Goal: Task Accomplishment & Management: Manage account settings

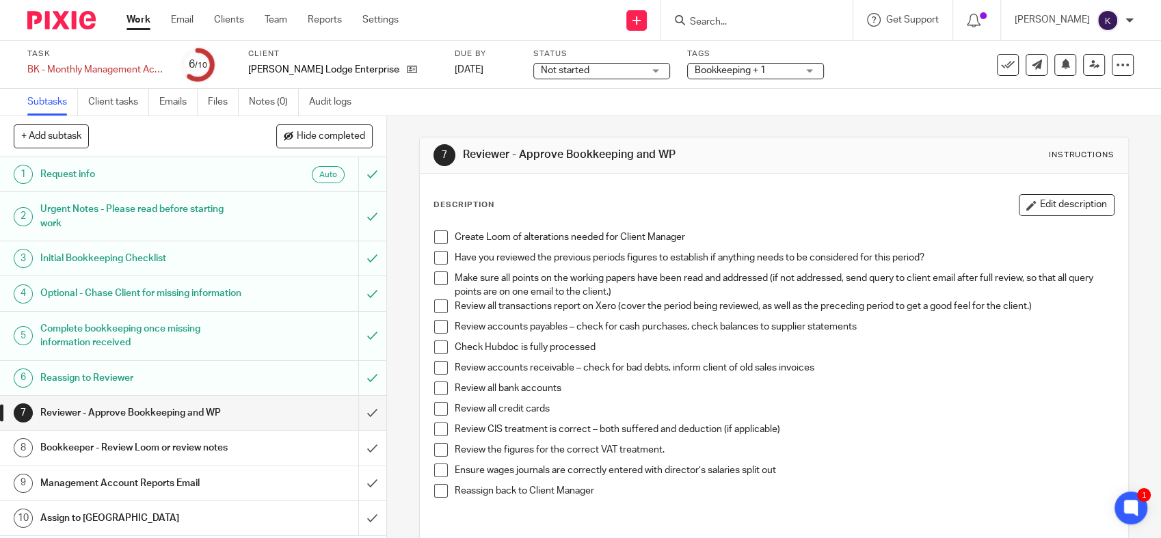
click at [435, 236] on span at bounding box center [441, 237] width 14 height 14
click at [436, 263] on span at bounding box center [441, 258] width 14 height 14
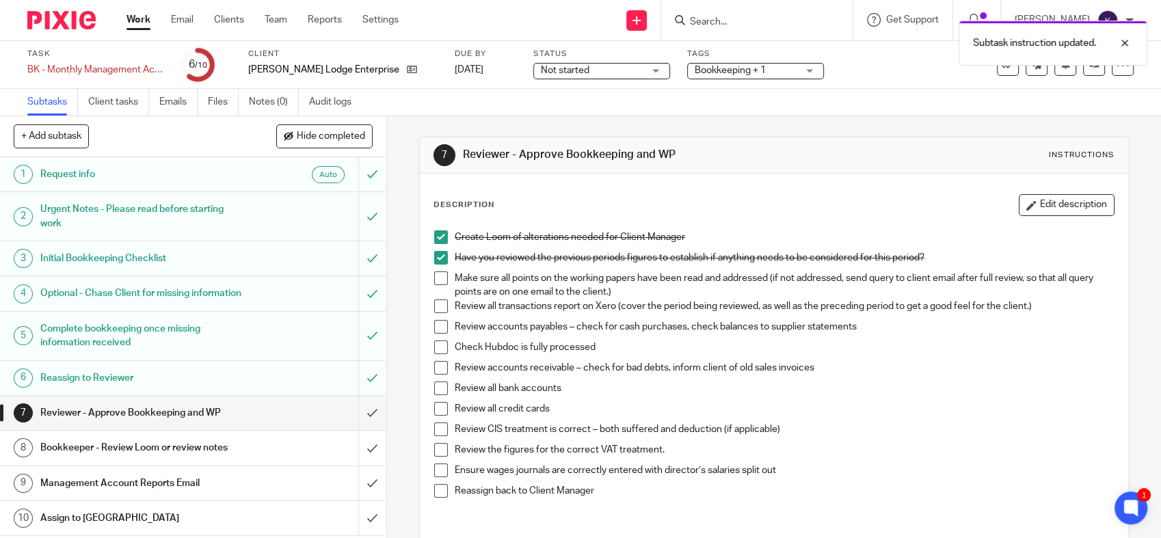
click at [434, 279] on span at bounding box center [441, 279] width 14 height 14
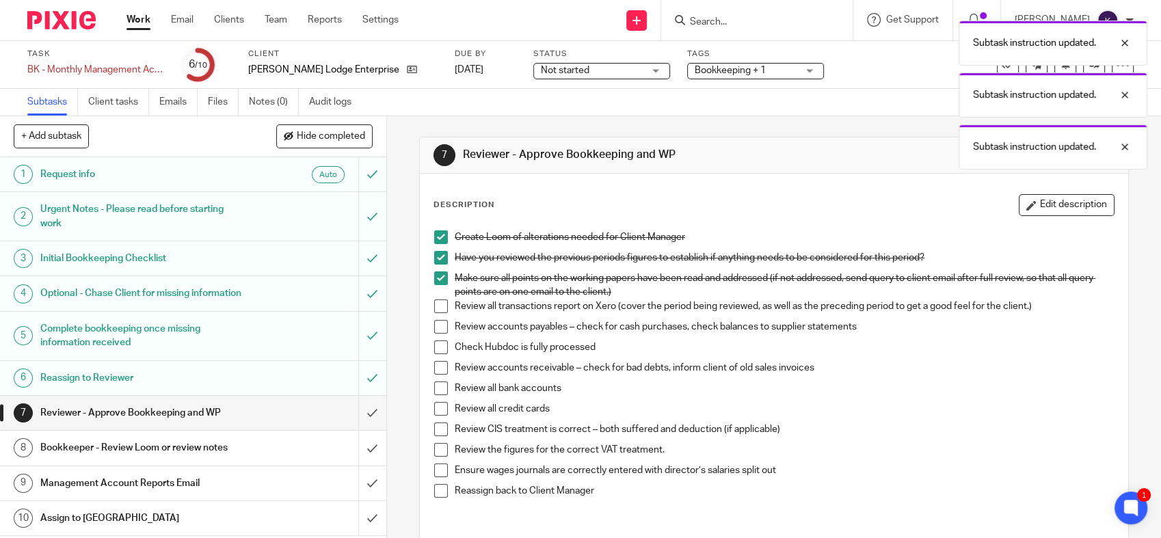
click at [434, 306] on span at bounding box center [441, 307] width 14 height 14
click at [434, 324] on span at bounding box center [441, 327] width 14 height 14
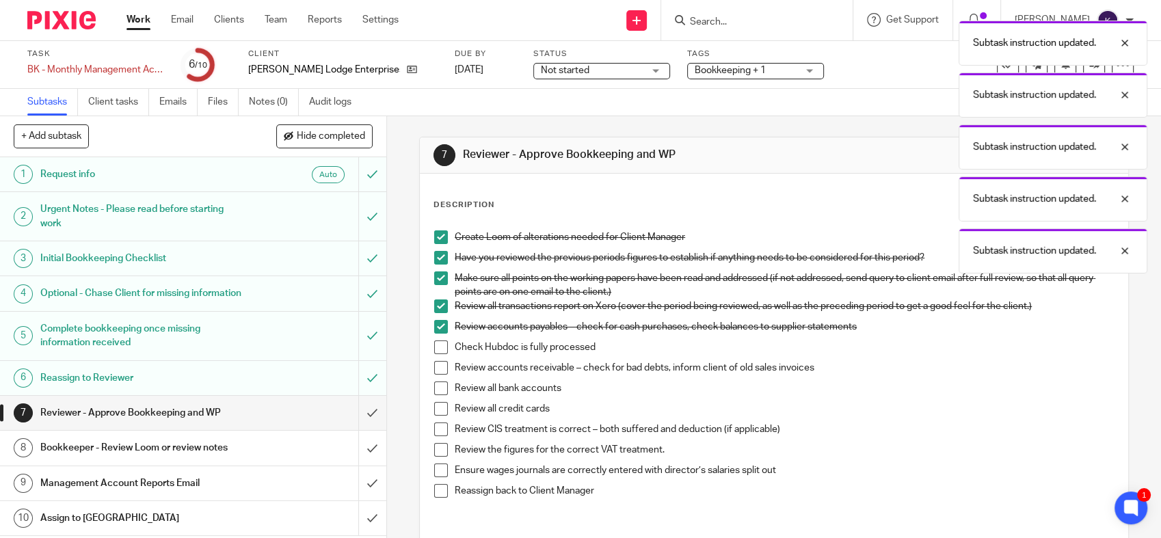
click at [434, 350] on span at bounding box center [441, 348] width 14 height 14
click at [434, 371] on span at bounding box center [441, 368] width 14 height 14
click at [434, 387] on span at bounding box center [441, 389] width 14 height 14
click at [427, 410] on div "Create Loom of alterations needed for Client Manager Have you reviewed the prev…" at bounding box center [774, 376] width 694 height 305
click at [439, 406] on span at bounding box center [441, 409] width 14 height 14
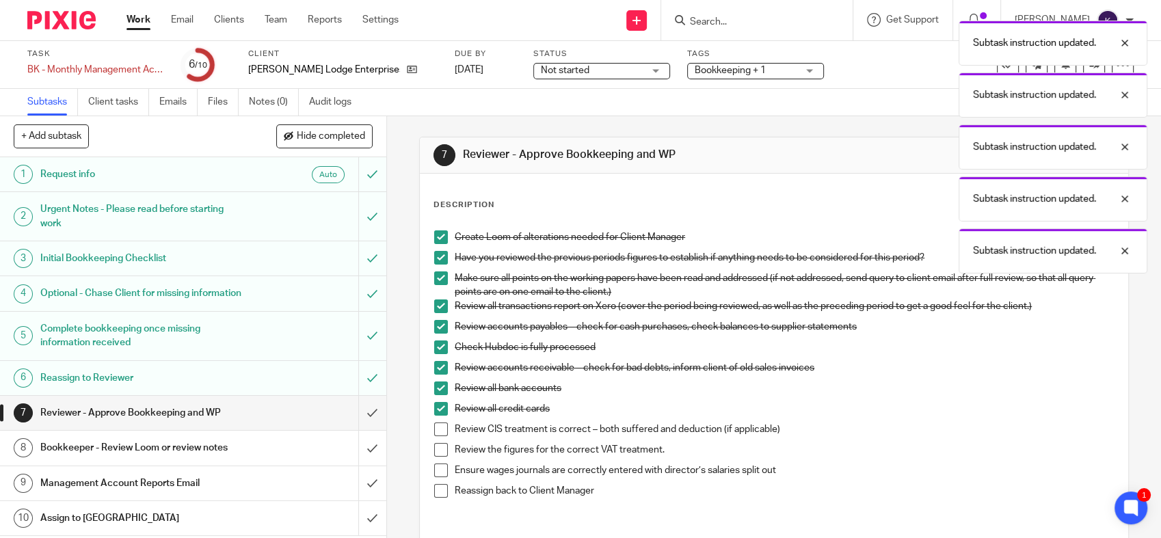
click at [438, 430] on span at bounding box center [441, 430] width 14 height 14
drag, startPoint x: 438, startPoint y: 447, endPoint x: 439, endPoint y: 456, distance: 9.0
click at [438, 448] on span at bounding box center [441, 450] width 14 height 14
drag, startPoint x: 436, startPoint y: 468, endPoint x: 438, endPoint y: 482, distance: 14.4
click at [436, 469] on span at bounding box center [441, 471] width 14 height 14
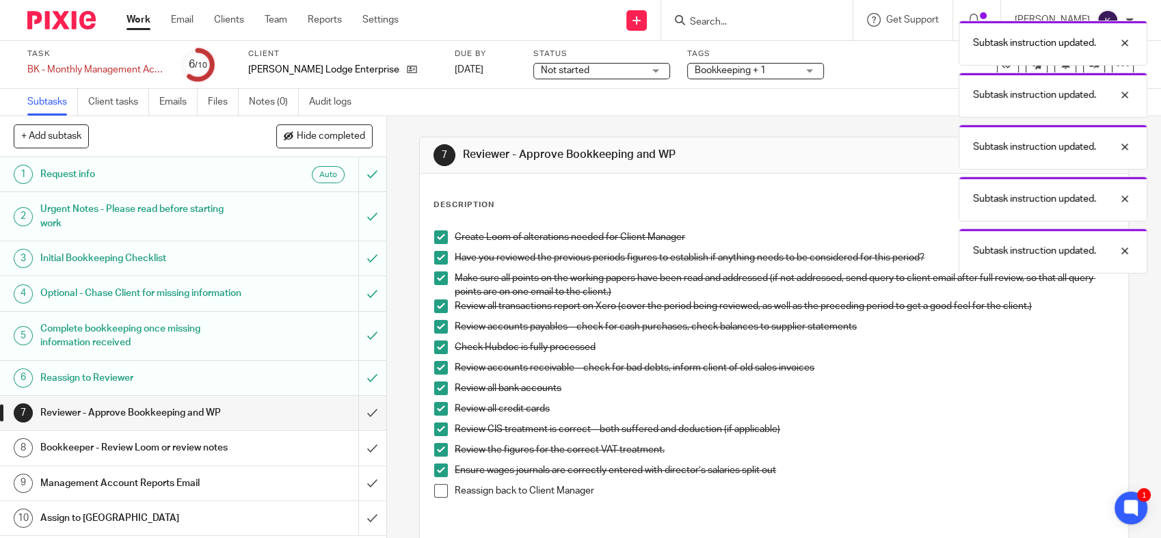
click at [438, 484] on span at bounding box center [441, 491] width 14 height 14
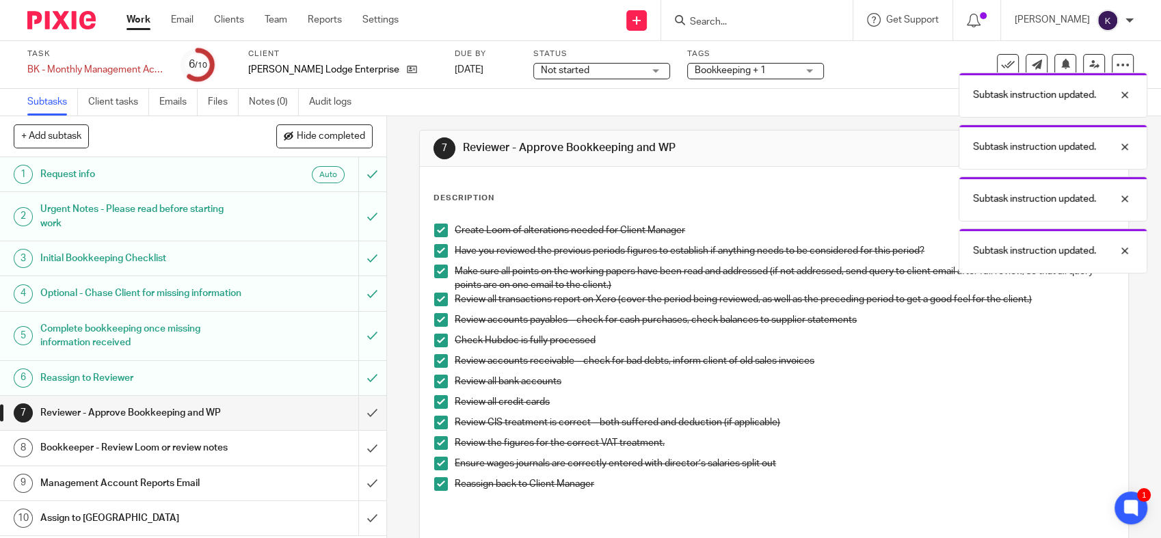
scroll to position [5, 0]
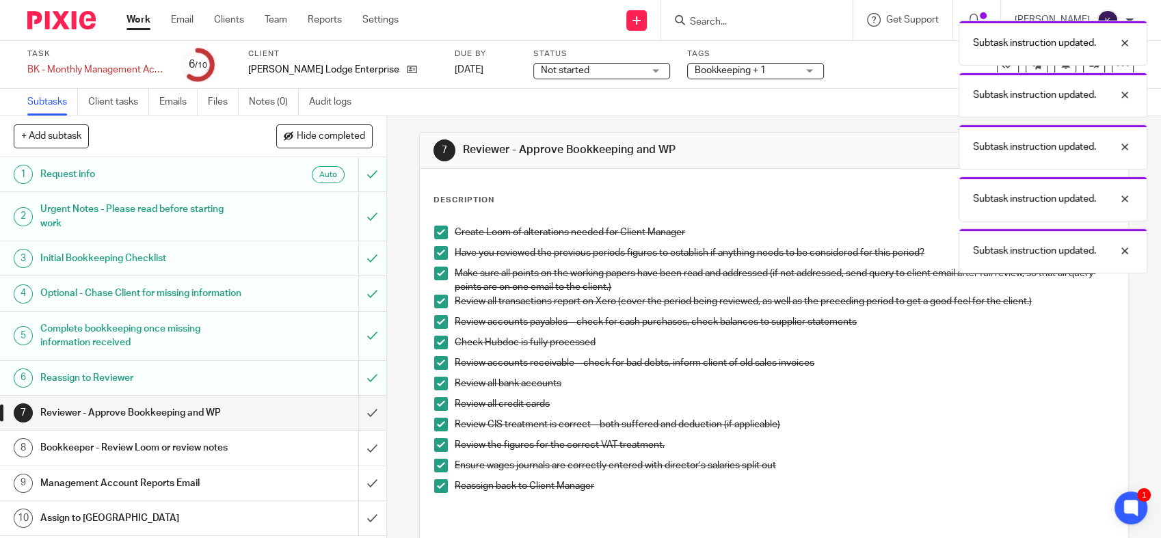
click at [1081, 68] on div "Subtask instruction updated. Subtask instruction updated. Subtask instruction u…" at bounding box center [864, 144] width 567 height 260
click at [1085, 67] on div "Subtask instruction updated. Subtask instruction updated. Subtask instruction u…" at bounding box center [864, 144] width 567 height 260
click at [1131, 42] on div at bounding box center [1114, 43] width 37 height 16
click at [1126, 38] on div at bounding box center [1114, 43] width 37 height 16
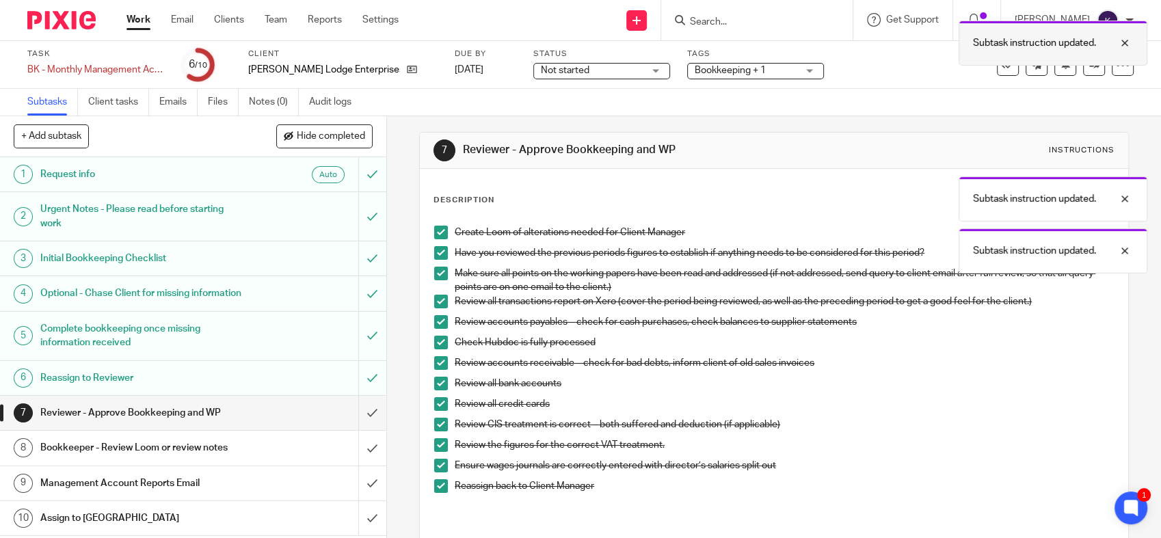
click at [1124, 47] on div at bounding box center [1114, 43] width 37 height 16
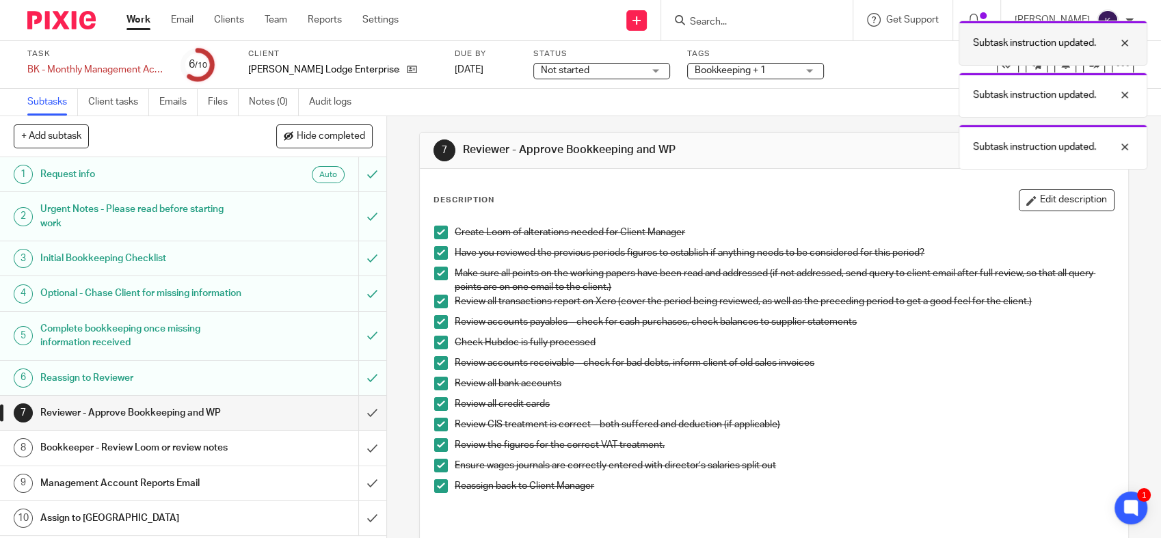
click at [1125, 43] on div at bounding box center [1114, 43] width 37 height 16
click at [1126, 45] on div at bounding box center [1114, 43] width 37 height 16
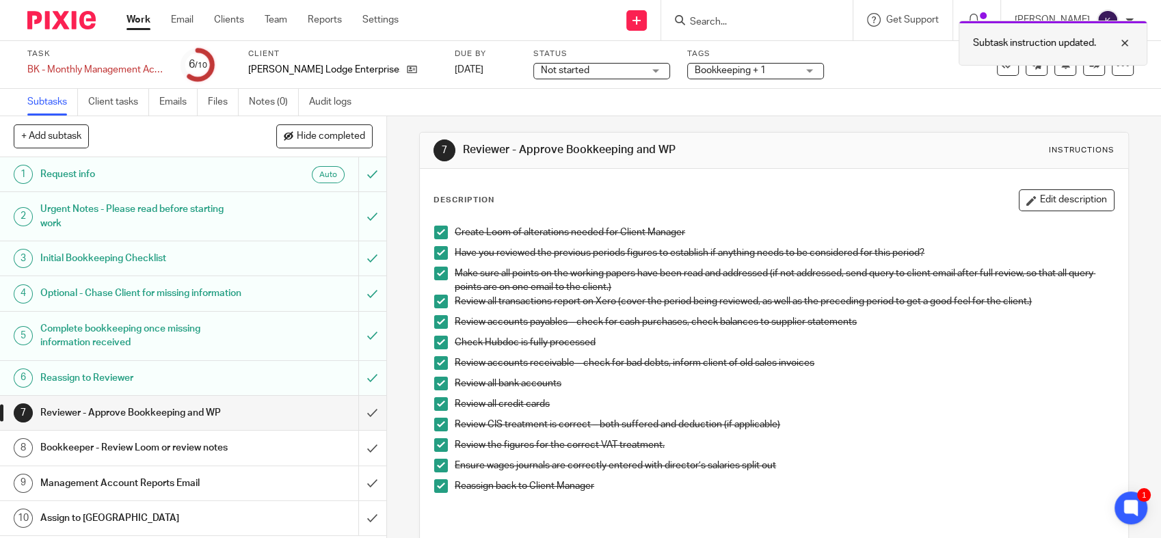
click at [1129, 48] on div at bounding box center [1114, 43] width 37 height 16
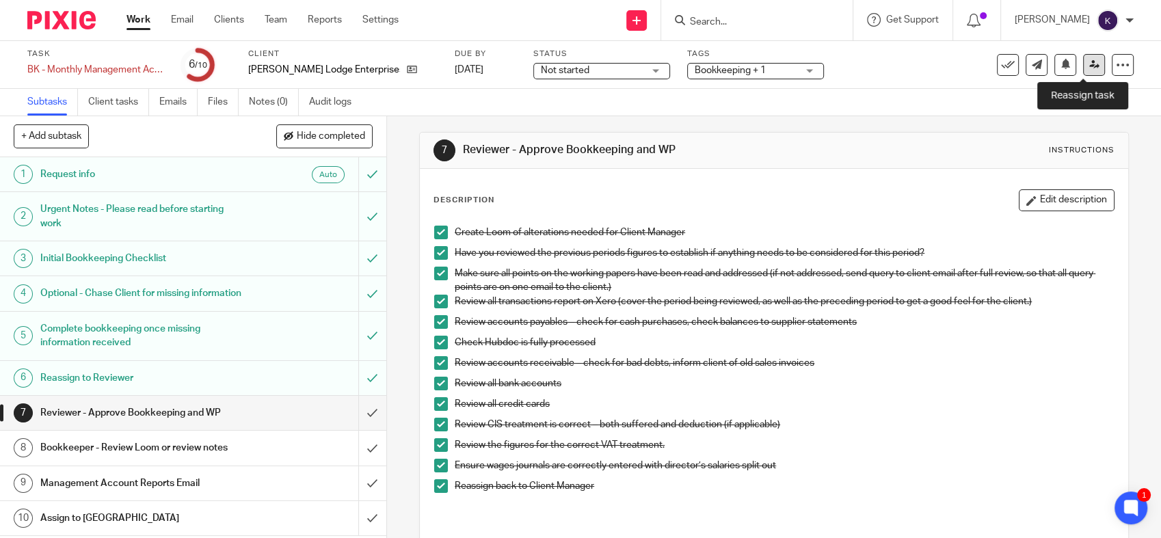
click at [1090, 62] on icon at bounding box center [1095, 65] width 10 height 10
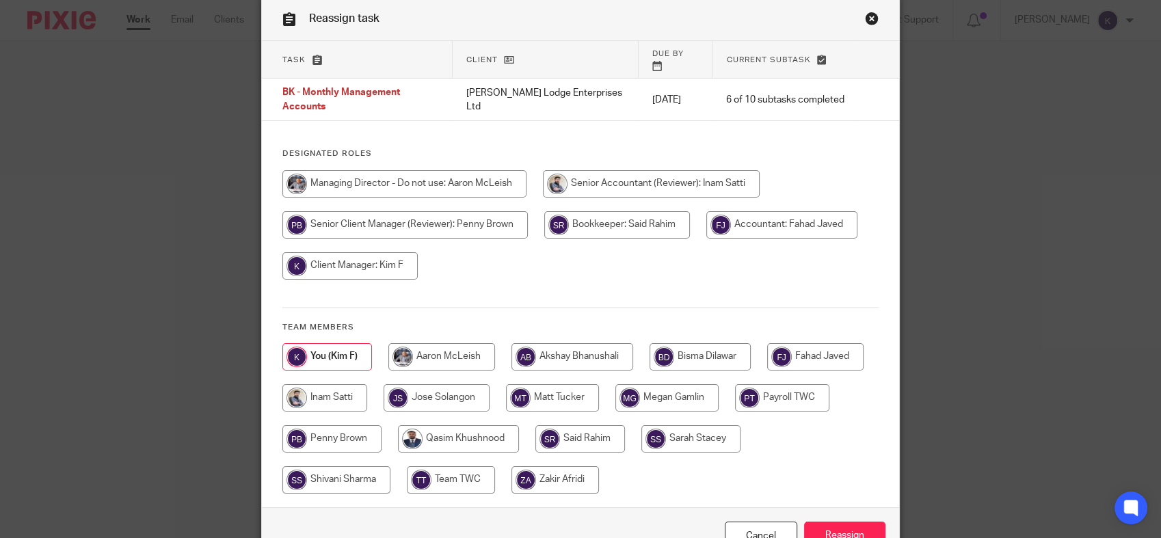
scroll to position [118, 0]
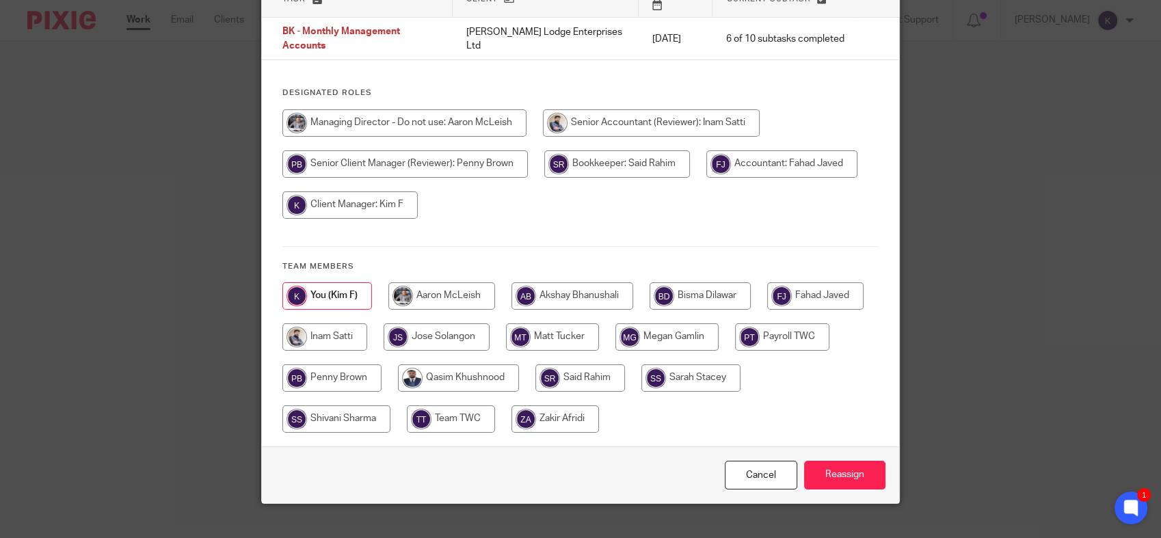
click at [625, 365] on input "radio" at bounding box center [581, 378] width 90 height 27
radio input "true"
click at [849, 461] on input "Reassign" at bounding box center [844, 475] width 81 height 29
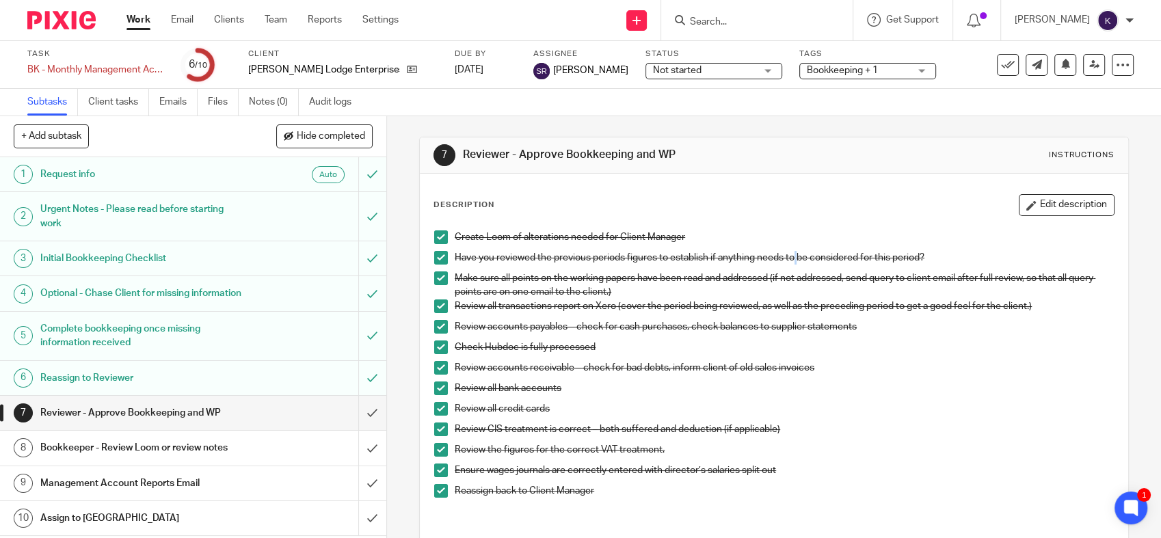
drag, startPoint x: 793, startPoint y: 260, endPoint x: 809, endPoint y: 223, distance: 40.4
click at [794, 259] on p "Have you reviewed the previous periods figures to establish if anything needs t…" at bounding box center [784, 258] width 659 height 14
click at [70, 25] on img at bounding box center [61, 20] width 68 height 18
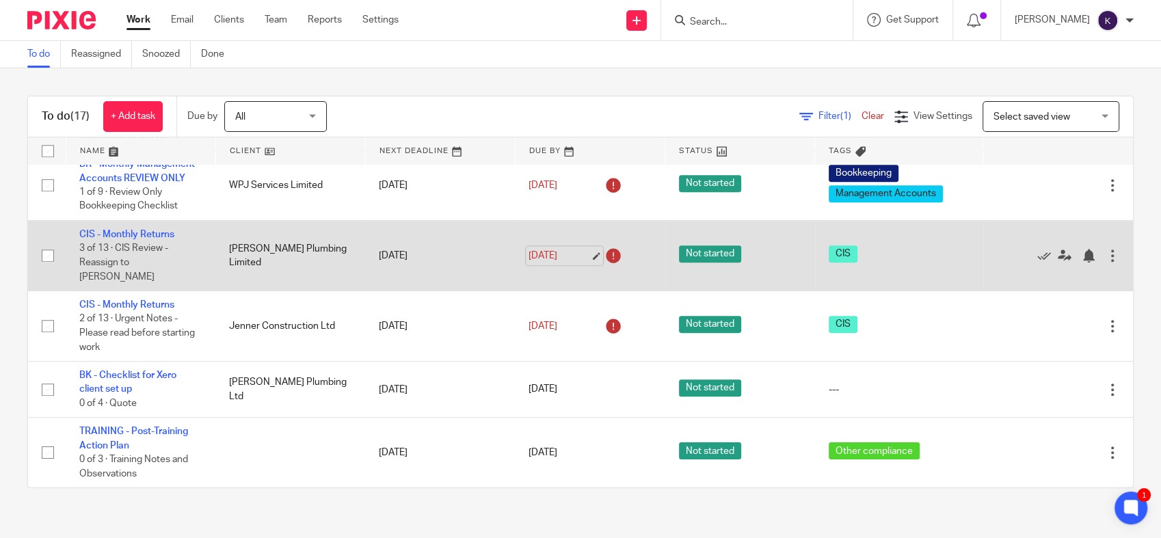
scroll to position [925, 0]
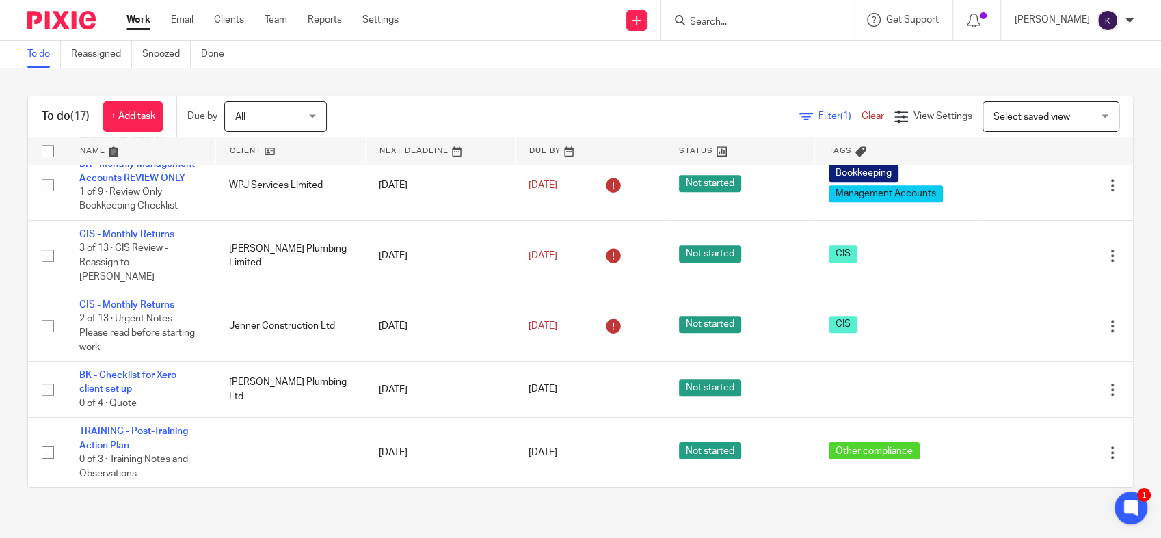
click at [596, 79] on div "To do (17) + Add task Due by All All Today Tomorrow This week Next week This mo…" at bounding box center [580, 291] width 1161 height 447
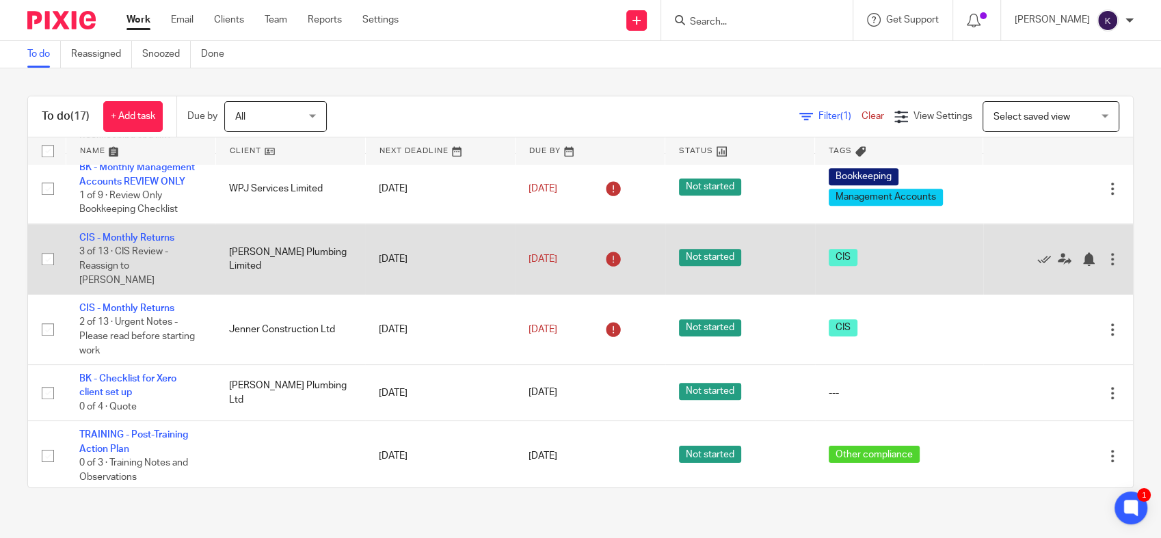
scroll to position [849, 0]
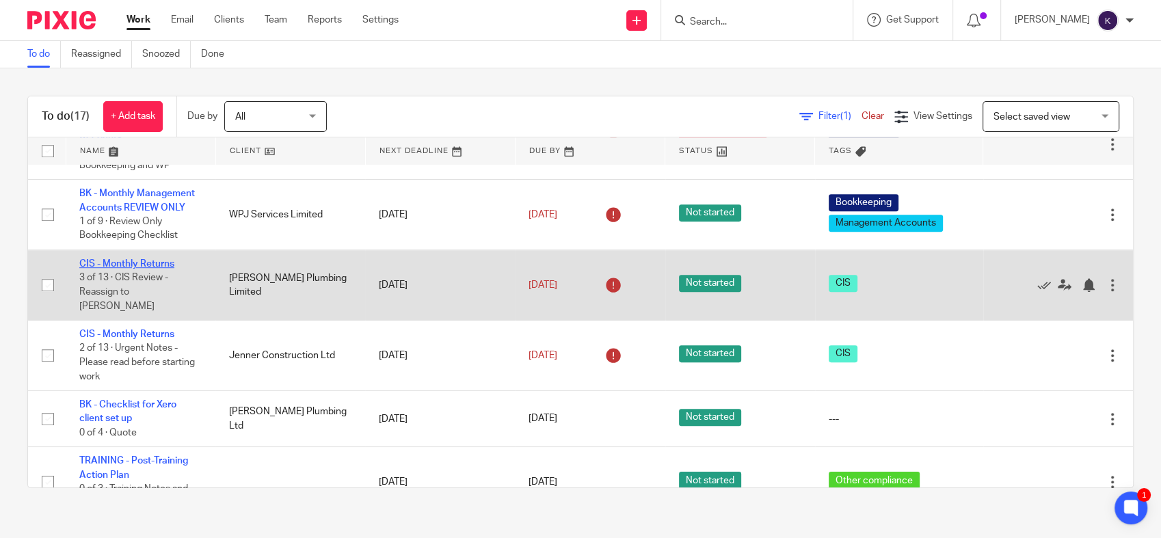
click at [148, 269] on link "CIS - Monthly Returns" at bounding box center [126, 264] width 95 height 10
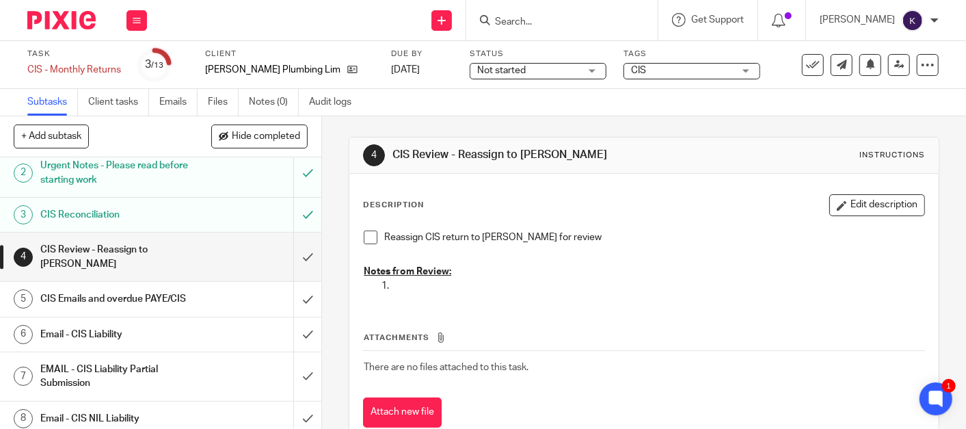
scroll to position [76, 0]
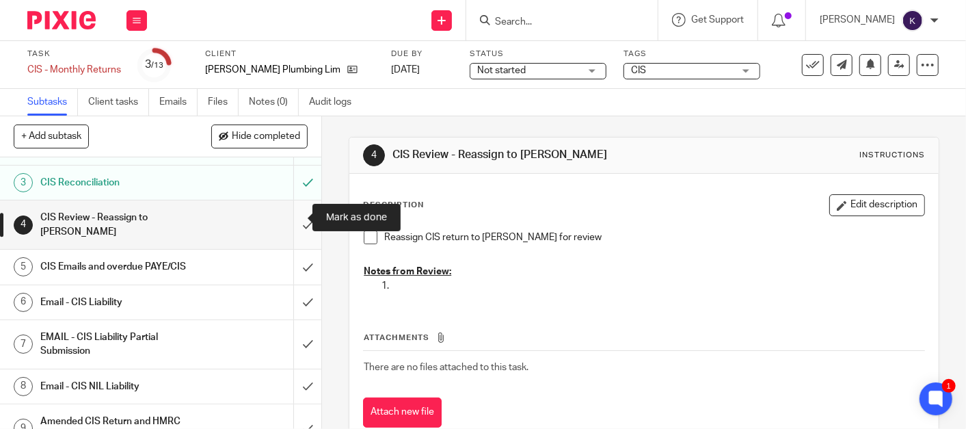
click at [289, 215] on input "submit" at bounding box center [160, 224] width 321 height 49
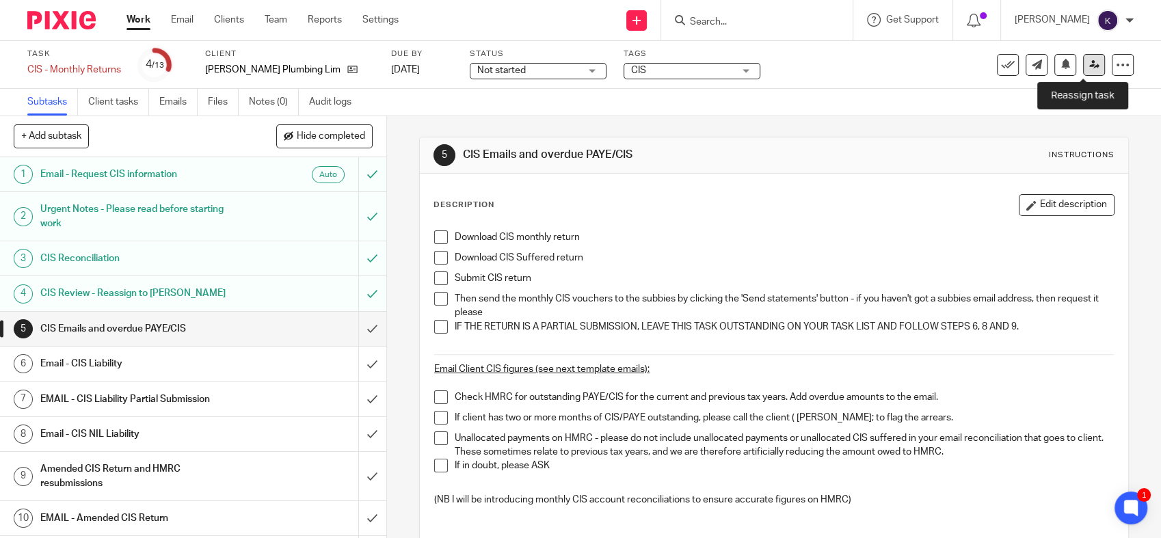
click at [966, 68] on link at bounding box center [1094, 65] width 22 height 22
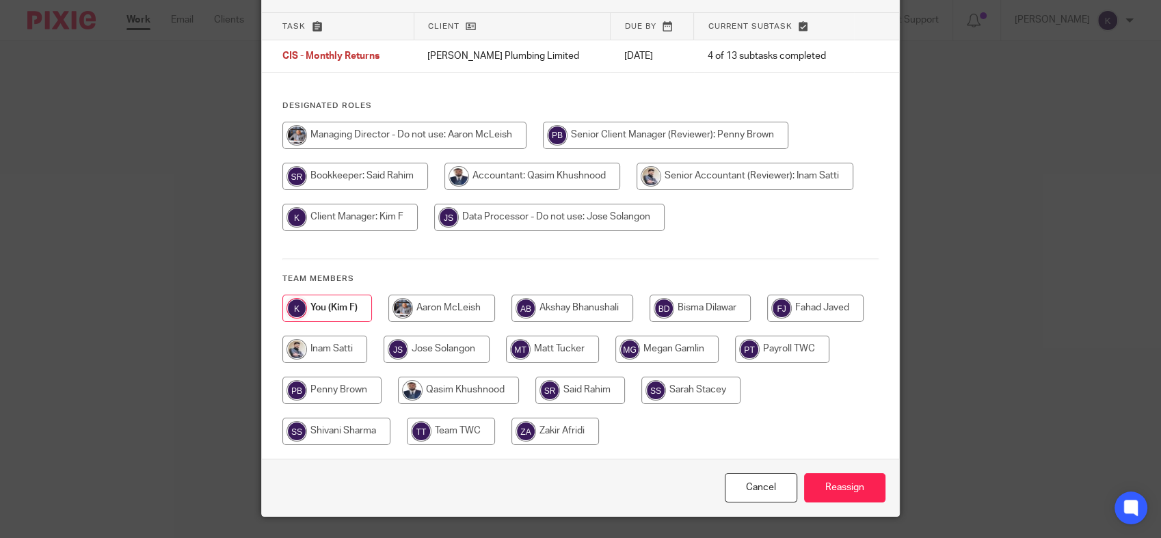
scroll to position [118, 0]
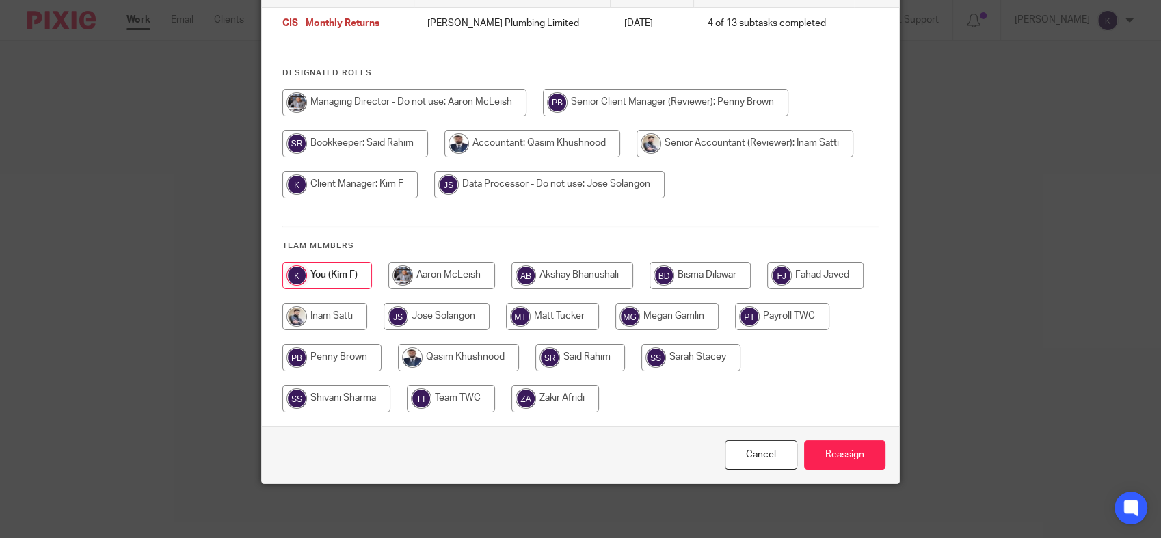
click at [625, 361] on input "radio" at bounding box center [581, 357] width 90 height 27
radio input "true"
click at [815, 450] on input "Reassign" at bounding box center [844, 454] width 81 height 29
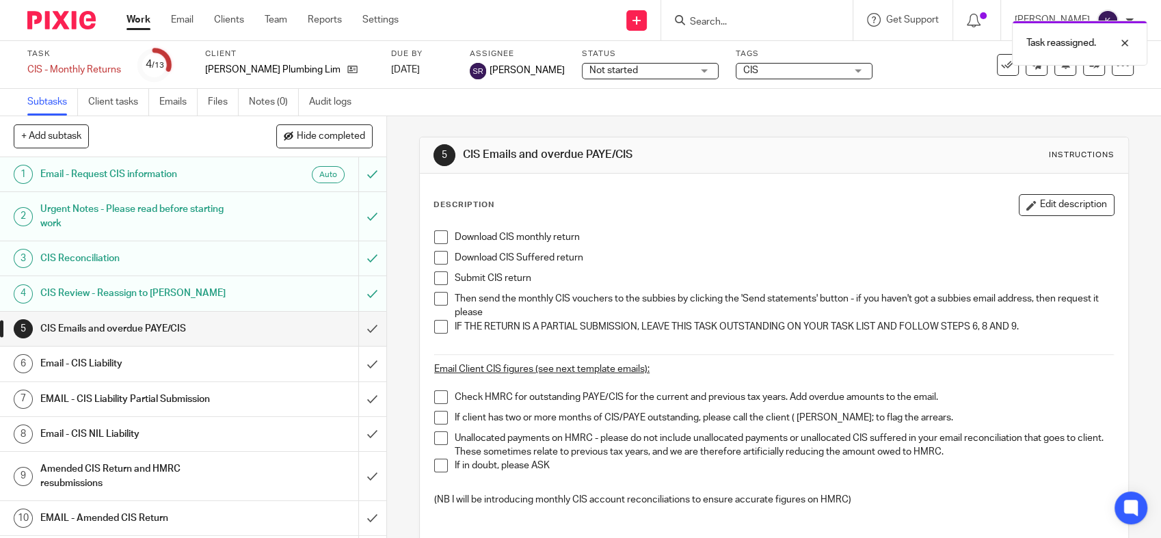
click at [31, 17] on img at bounding box center [61, 20] width 68 height 18
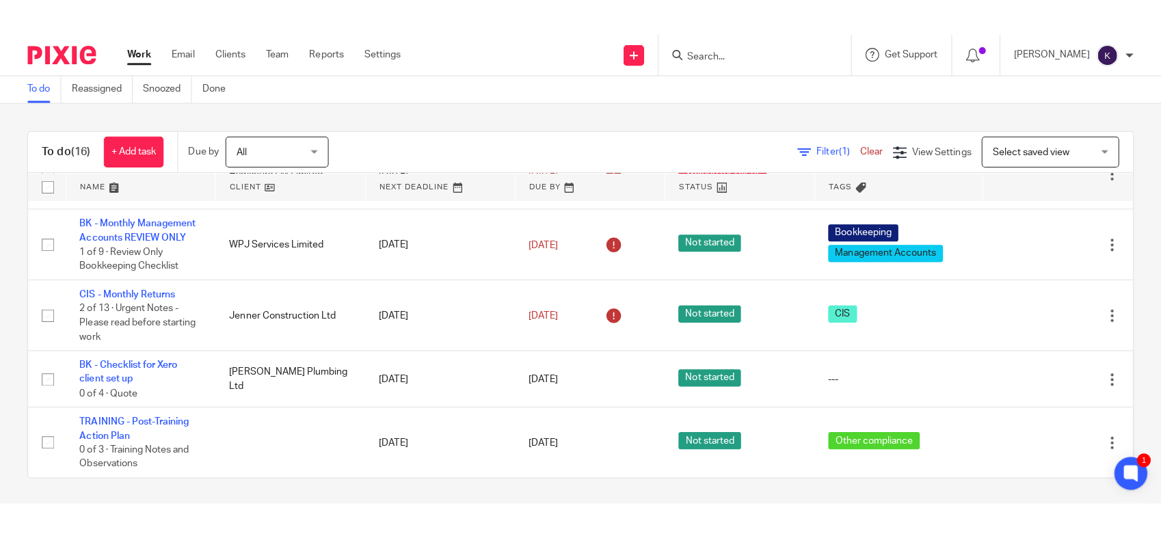
scroll to position [869, 0]
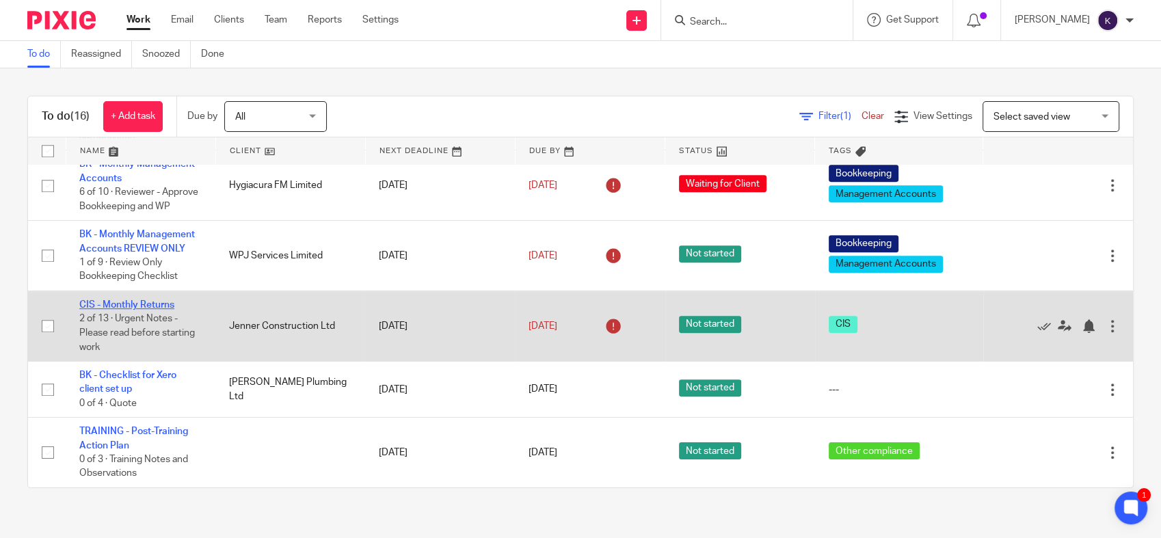
drag, startPoint x: 137, startPoint y: 301, endPoint x: 148, endPoint y: 300, distance: 11.7
click at [137, 301] on link "CIS - Monthly Returns" at bounding box center [126, 305] width 95 height 10
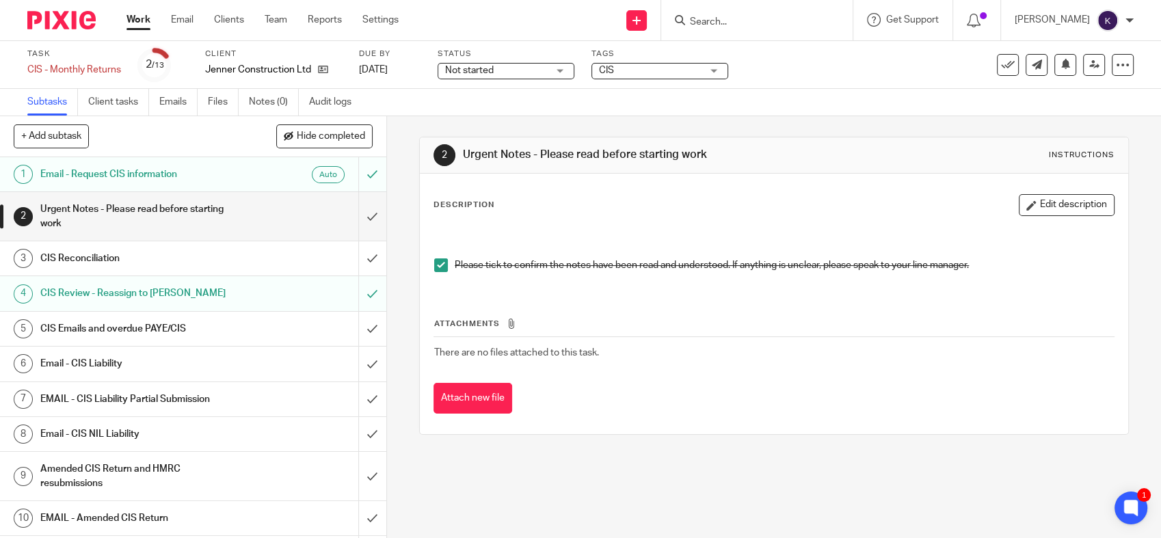
drag, startPoint x: 131, startPoint y: 330, endPoint x: 175, endPoint y: 327, distance: 44.5
click at [131, 330] on h1 "CIS Emails and overdue PAYE/CIS" at bounding box center [141, 329] width 203 height 21
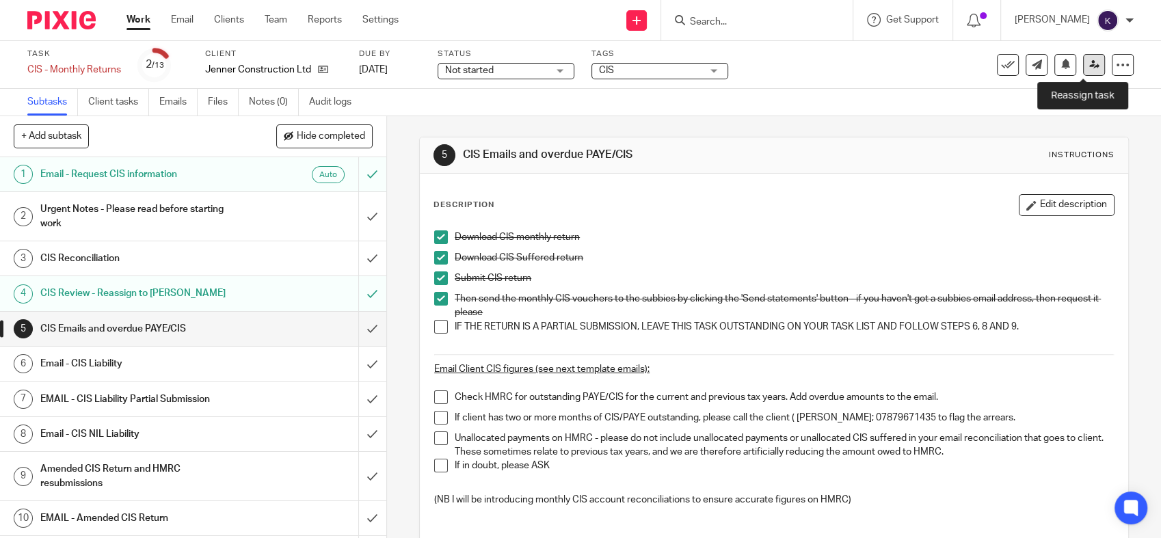
click at [1090, 65] on icon at bounding box center [1095, 65] width 10 height 10
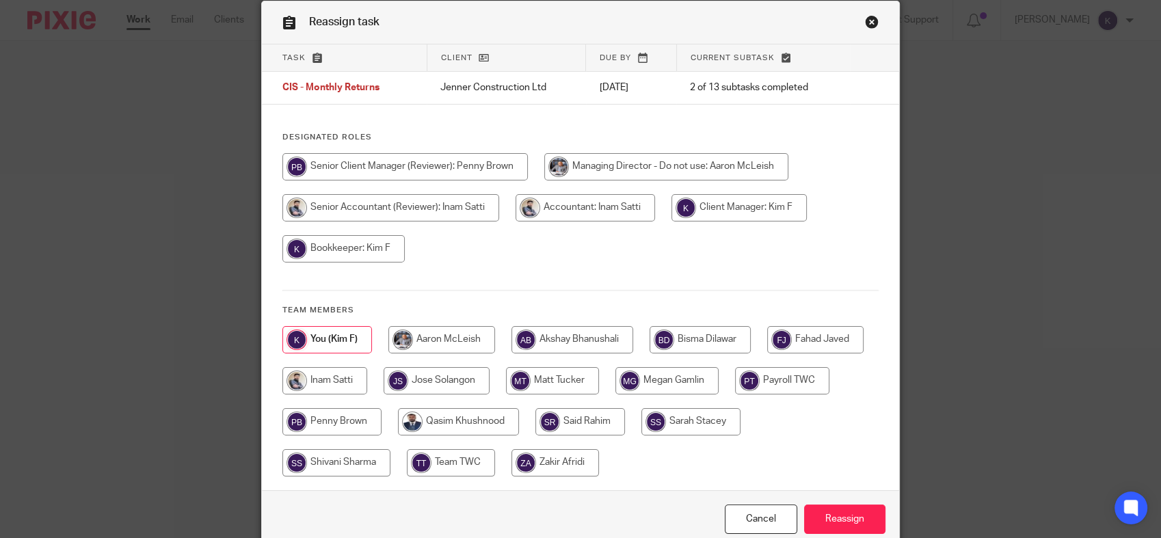
scroll to position [118, 0]
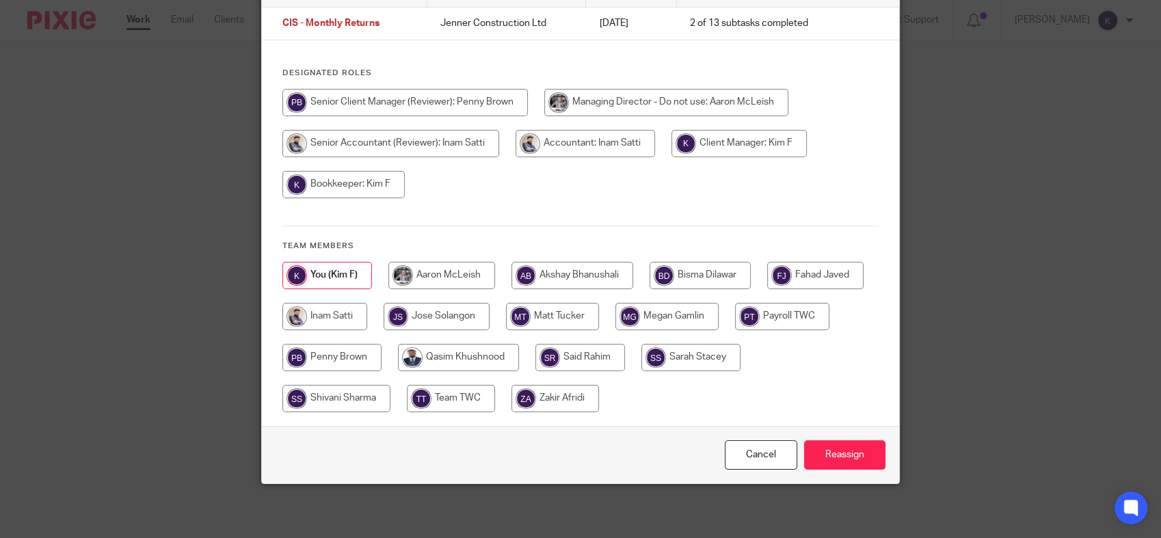
click at [355, 400] on input "radio" at bounding box center [336, 398] width 108 height 27
radio input "true"
click at [839, 449] on input "Reassign" at bounding box center [844, 454] width 81 height 29
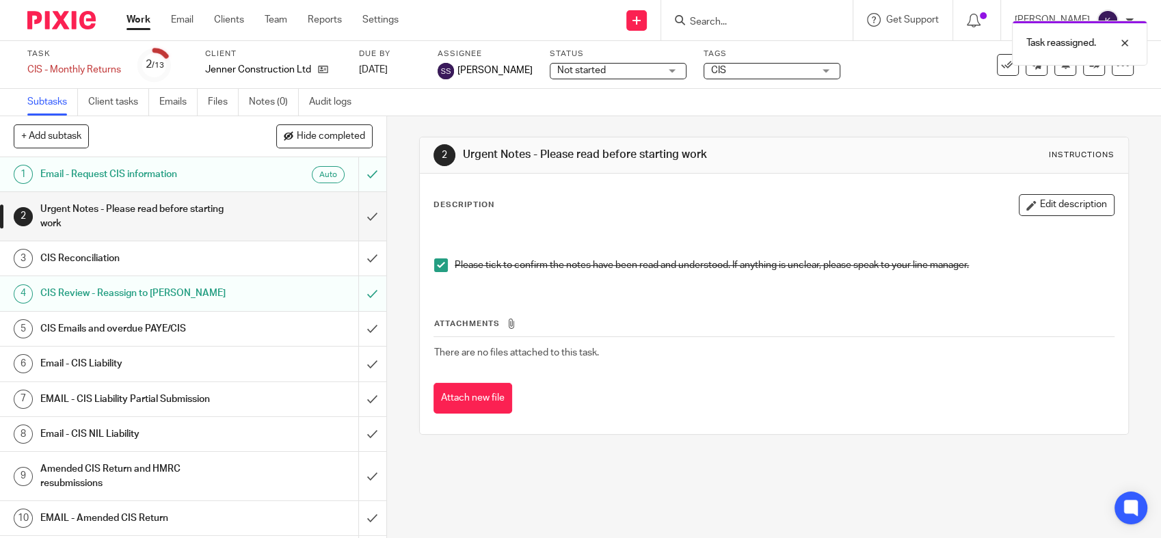
drag, startPoint x: 60, startPoint y: 18, endPoint x: 109, endPoint y: 1, distance: 52.6
click at [61, 18] on img at bounding box center [61, 20] width 68 height 18
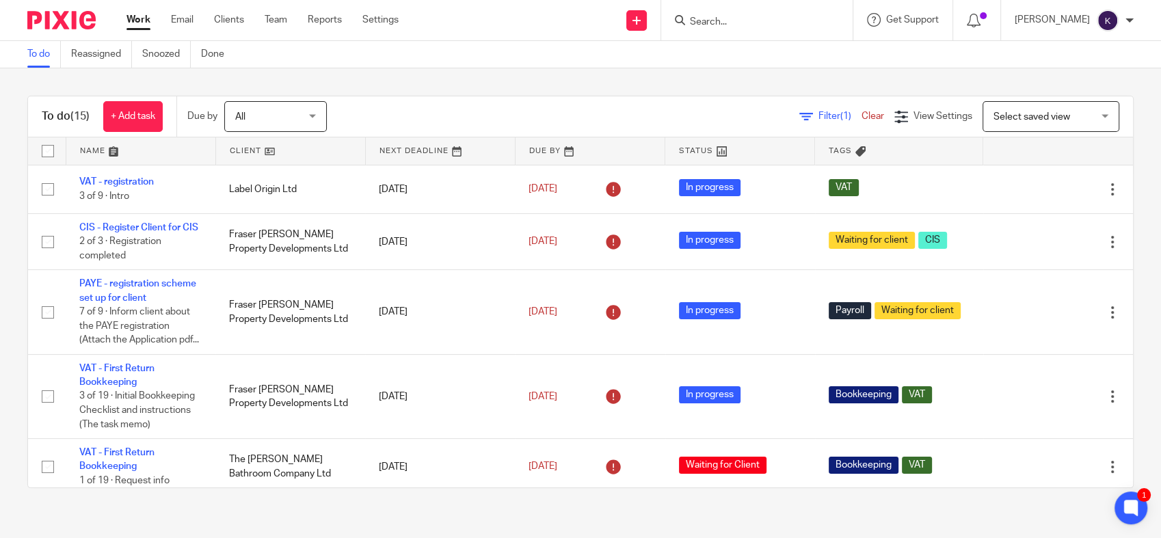
click at [435, 85] on div "To do (15) + Add task Due by All All [DATE] [DATE] This week Next week This mon…" at bounding box center [580, 291] width 1161 height 447
